Goal: Task Accomplishment & Management: Manage account settings

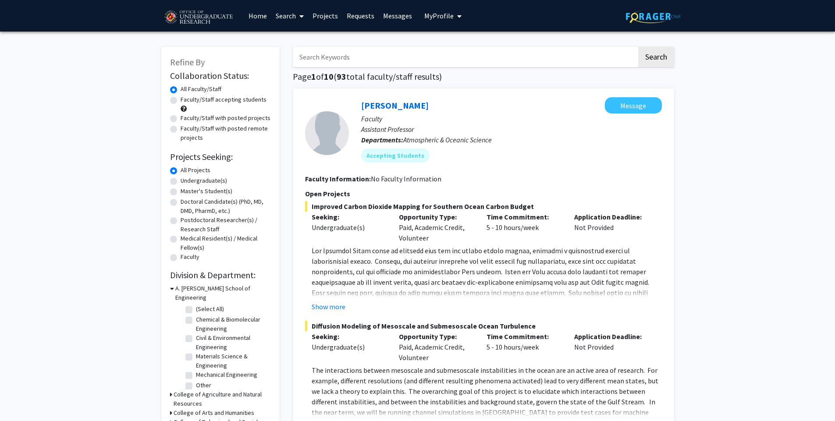
click at [318, 19] on link "Projects" at bounding box center [325, 15] width 34 height 31
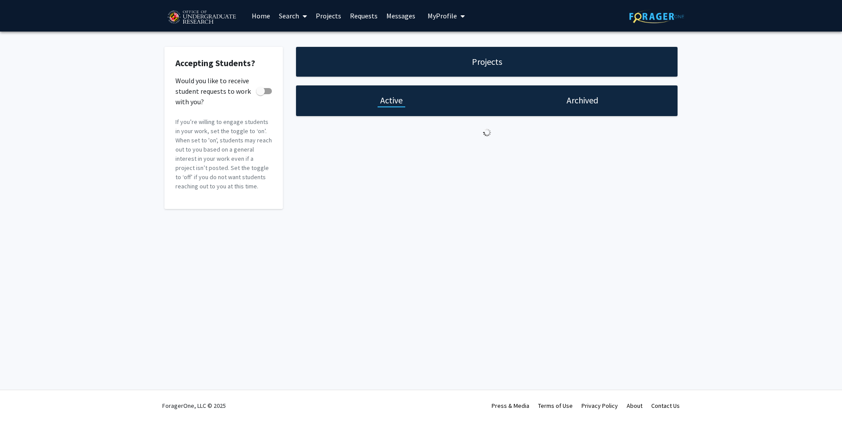
checkbox input "true"
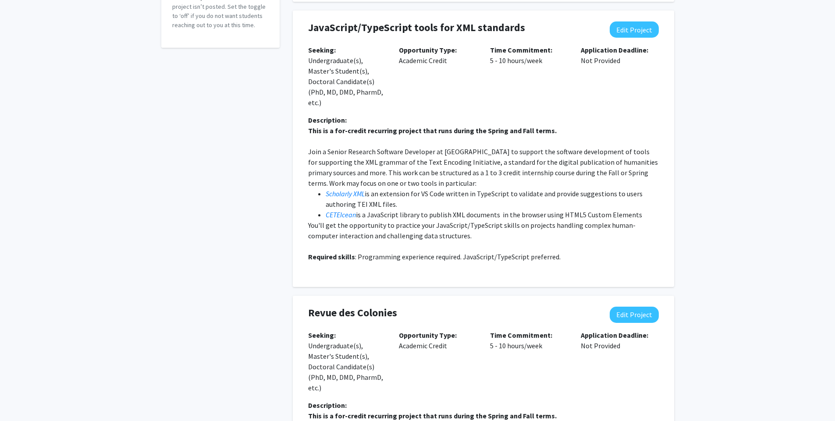
scroll to position [368, 0]
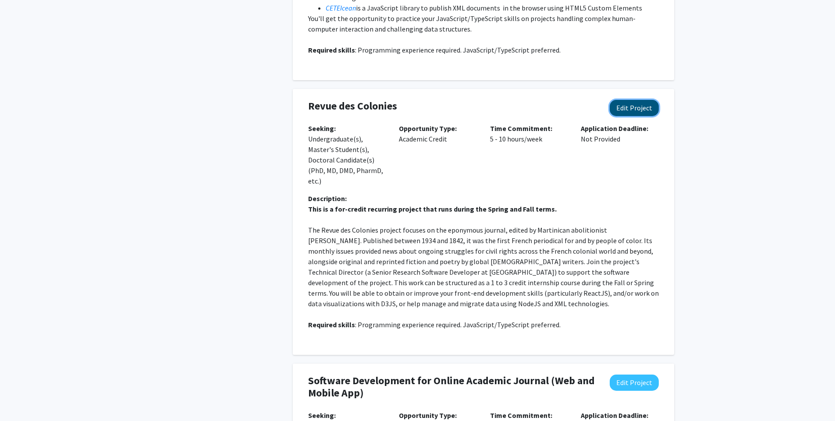
click at [645, 108] on button "Edit Project" at bounding box center [634, 108] width 49 height 16
select select "5 - 10"
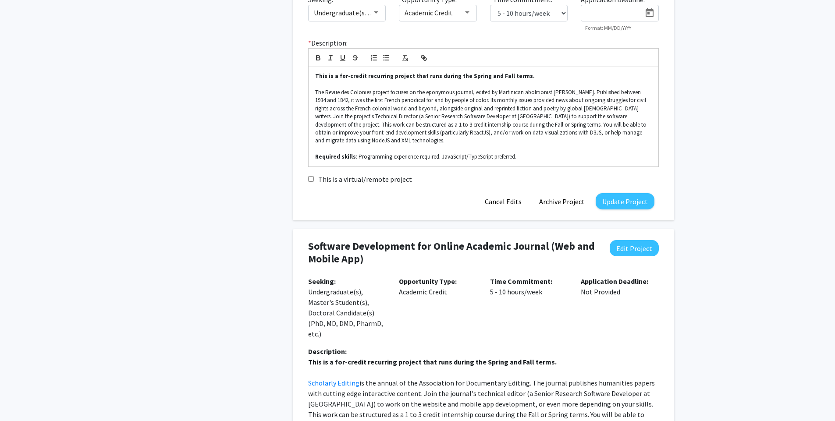
scroll to position [526, 0]
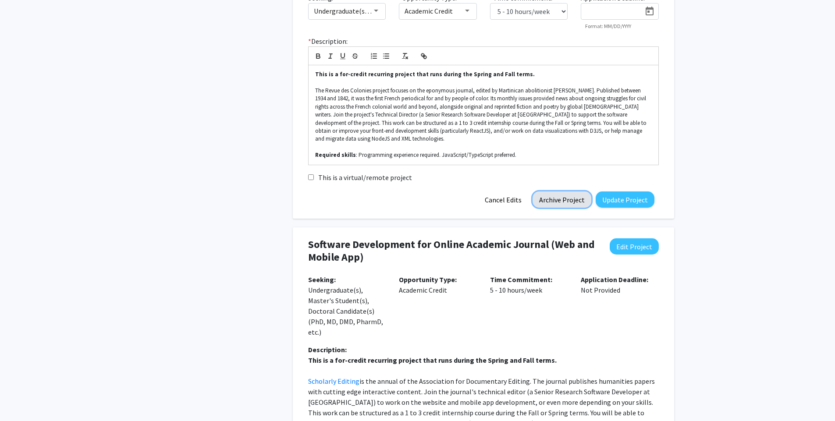
click at [557, 207] on button "Archive Project" at bounding box center [562, 200] width 59 height 16
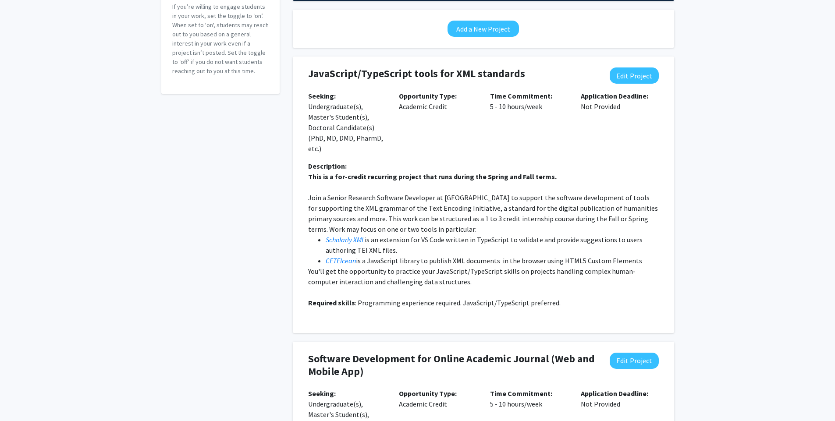
scroll to position [0, 0]
